Goal: Find specific page/section: Find specific page/section

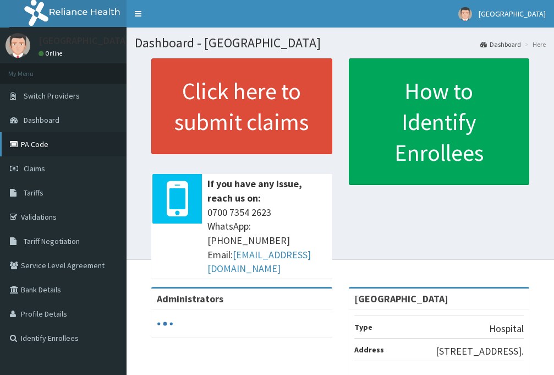
click at [21, 156] on link "PA Code" at bounding box center [63, 144] width 127 height 24
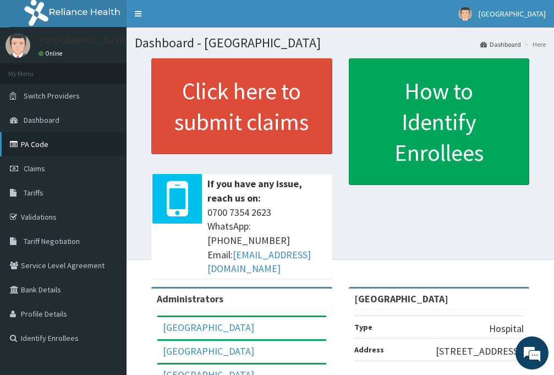
click at [57, 147] on link "PA Code" at bounding box center [63, 144] width 127 height 24
click at [48, 145] on link "PA Code" at bounding box center [63, 144] width 127 height 24
